Goal: Transaction & Acquisition: Purchase product/service

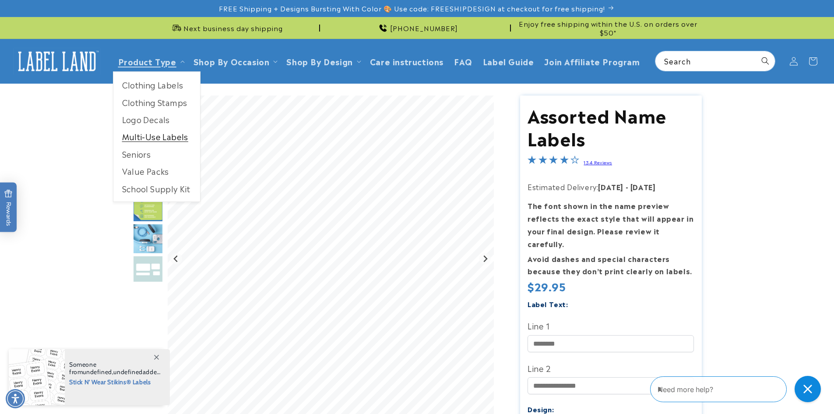
click at [161, 136] on link "Multi-Use Labels" at bounding box center [156, 136] width 87 height 17
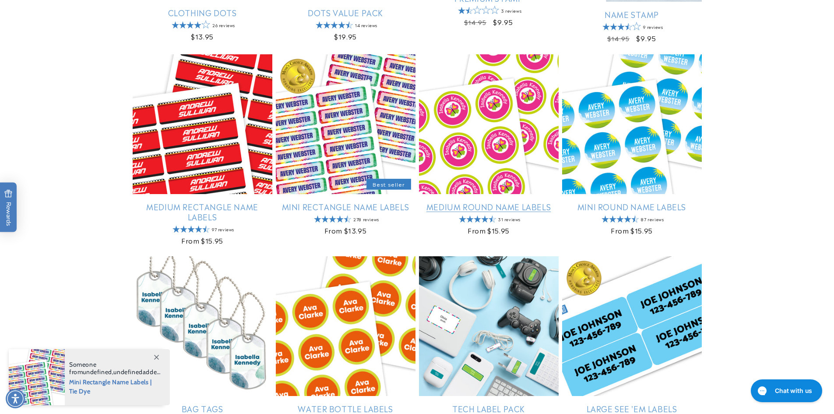
click at [459, 201] on link "Medium Round Name Labels" at bounding box center [489, 206] width 140 height 10
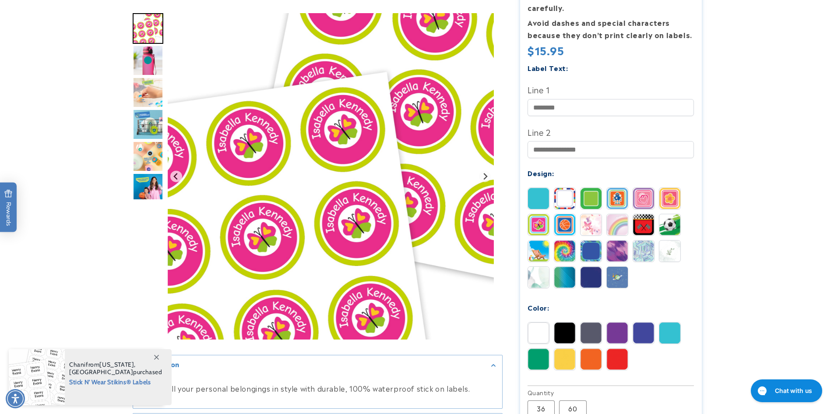
click at [155, 127] on img "Go to slide 4" at bounding box center [148, 124] width 31 height 31
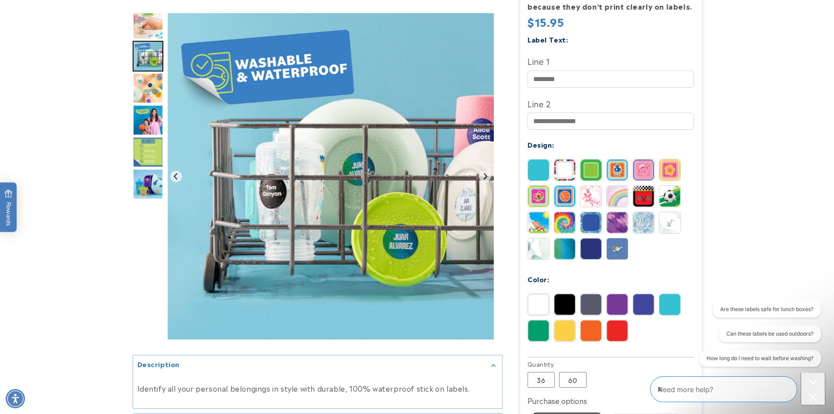
scroll to position [263, 0]
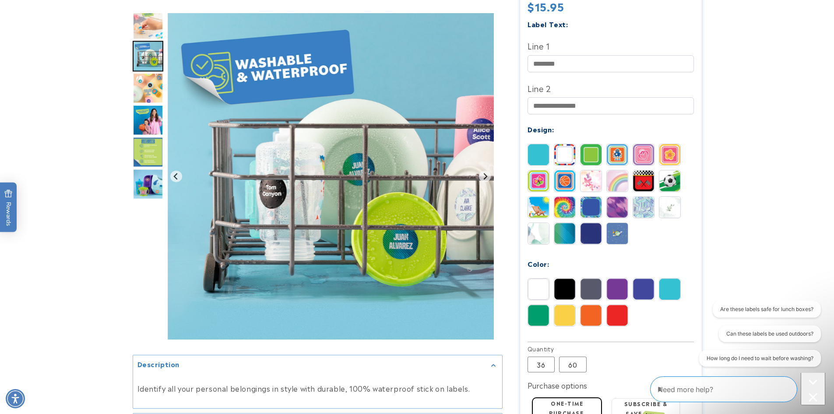
click at [105, 220] on product-info at bounding box center [417, 184] width 834 height 761
